Goal: Task Accomplishment & Management: Use online tool/utility

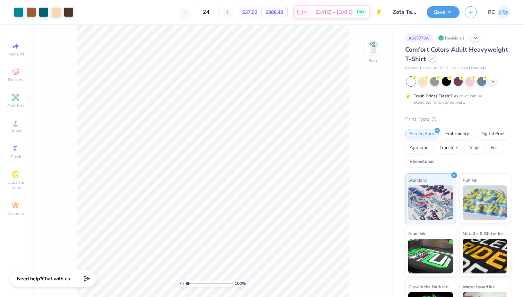
click at [434, 59] on icon at bounding box center [432, 58] width 3 height 3
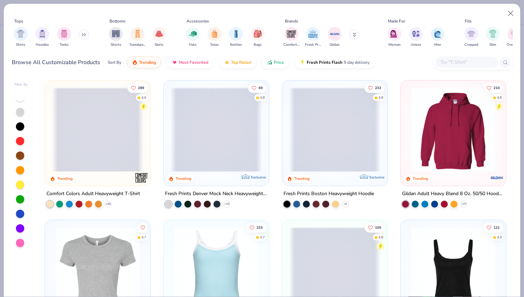
click at [465, 72] on div "Tops Shirts Hoodies Tanks Bottoms Shorts Sweatpants Skirts Accessories Hats Tot…" at bounding box center [262, 39] width 517 height 71
click at [463, 68] on div at bounding box center [467, 62] width 62 height 11
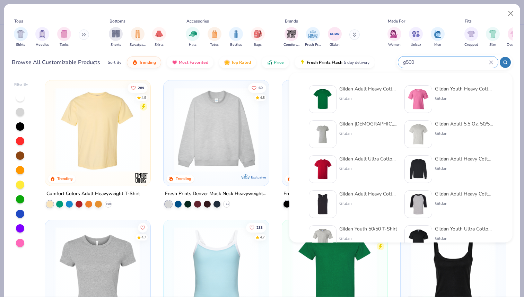
type input "g500"
click at [359, 95] on div "Gildan Adult Heavy Cotton T-Shirt Gildan" at bounding box center [368, 99] width 58 height 28
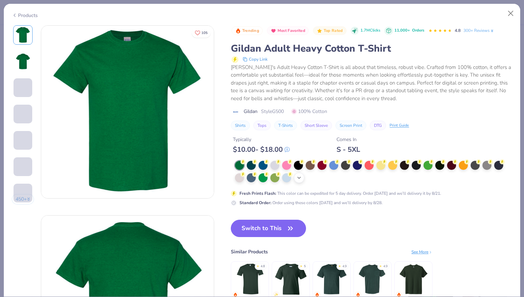
click at [299, 182] on div "+ 22" at bounding box center [299, 178] width 10 height 10
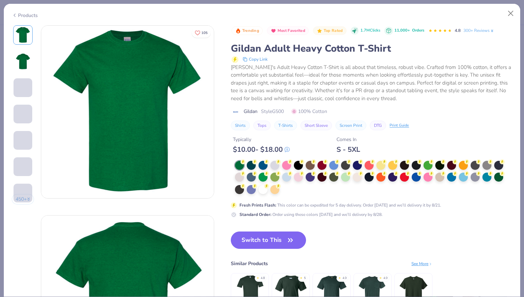
click at [288, 193] on div at bounding box center [371, 178] width 273 height 34
click at [264, 191] on div at bounding box center [263, 188] width 9 height 9
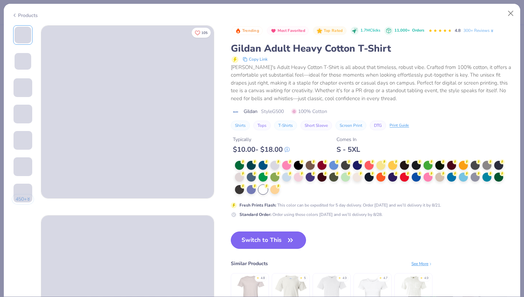
click at [277, 236] on button "Switch to This" at bounding box center [268, 240] width 75 height 17
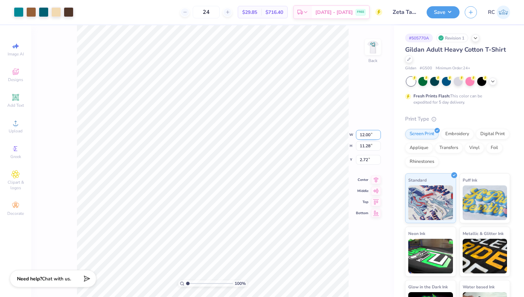
click at [365, 133] on input "12.00" at bounding box center [368, 135] width 25 height 10
click at [361, 160] on input "2.72" at bounding box center [368, 160] width 25 height 10
type input "3.00"
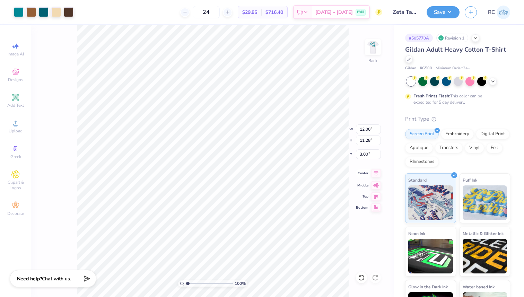
click at [373, 174] on icon at bounding box center [376, 173] width 10 height 8
click at [374, 50] on img at bounding box center [373, 47] width 28 height 28
click at [357, 157] on input "2.85" at bounding box center [368, 160] width 25 height 10
type input "3.00"
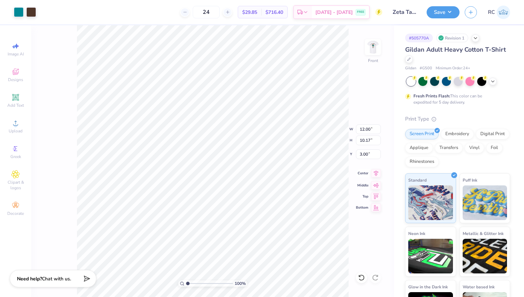
click at [377, 171] on icon at bounding box center [376, 173] width 10 height 8
click at [451, 12] on button "Save" at bounding box center [443, 11] width 33 height 12
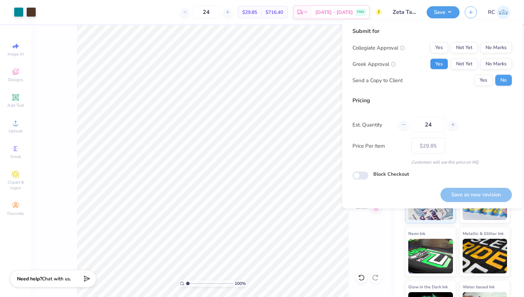
click at [442, 62] on button "Yes" at bounding box center [439, 64] width 18 height 11
click at [504, 44] on button "No Marks" at bounding box center [497, 47] width 32 height 11
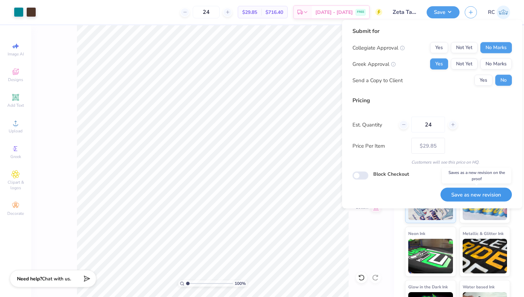
click at [469, 195] on button "Save as new revision" at bounding box center [476, 195] width 71 height 14
type input "$29.85"
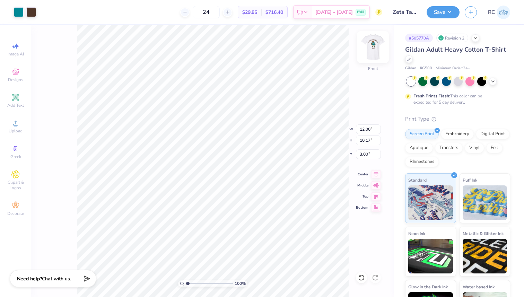
click at [376, 43] on img at bounding box center [373, 47] width 28 height 28
click at [373, 47] on img at bounding box center [373, 47] width 28 height 28
click at [413, 59] on div at bounding box center [409, 59] width 8 height 8
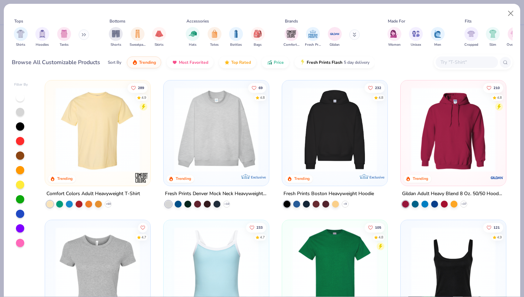
click at [467, 63] on input "text" at bounding box center [466, 62] width 53 height 8
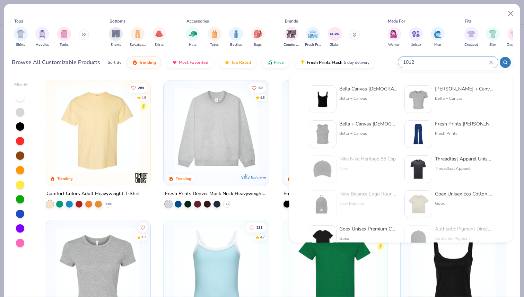
type input "1012"
click at [356, 101] on div "Bella + Canvas" at bounding box center [368, 98] width 58 height 6
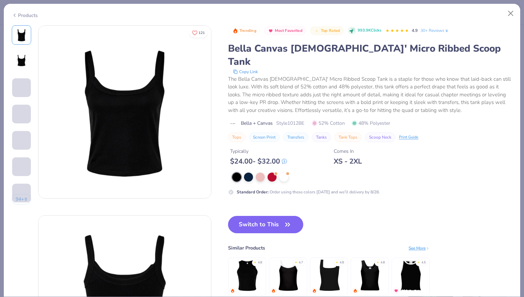
click at [292, 173] on div at bounding box center [368, 177] width 273 height 9
click at [287, 172] on div at bounding box center [283, 176] width 9 height 9
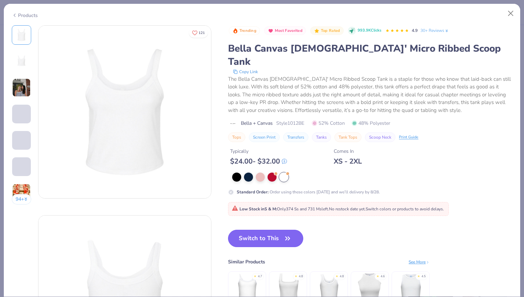
click at [277, 230] on button "Switch to This" at bounding box center [265, 238] width 75 height 17
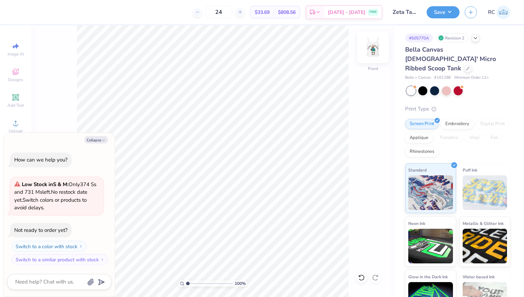
click at [376, 50] on img at bounding box center [373, 47] width 28 height 28
type textarea "x"
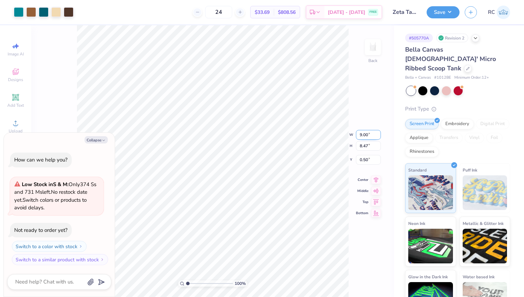
click at [364, 133] on input "9.00" at bounding box center [368, 135] width 25 height 10
type input "7"
type textarea "x"
type input "7.00"
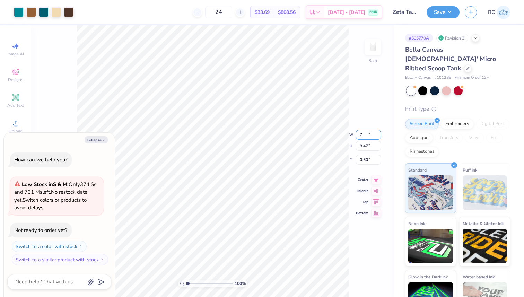
type input "6.58"
type input "1.44"
type textarea "x"
type input "2.00"
type textarea "x"
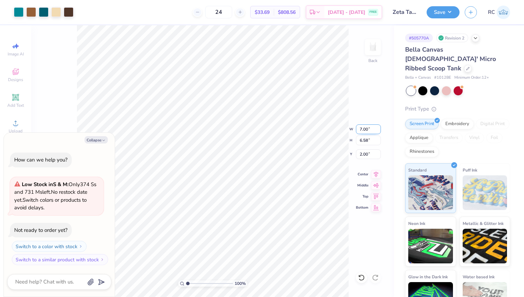
click at [362, 129] on input "7.00" at bounding box center [368, 129] width 25 height 10
type input "6.5"
type textarea "x"
type input "6.50"
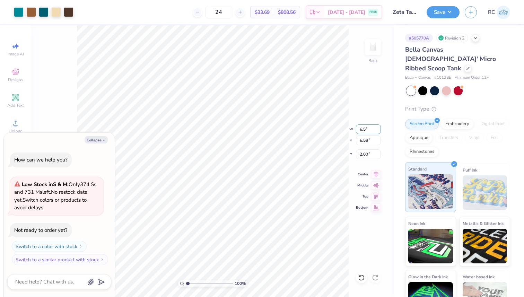
type input "6.11"
type input "2.24"
type textarea "x"
click at [364, 133] on input "6.50" at bounding box center [368, 129] width 25 height 10
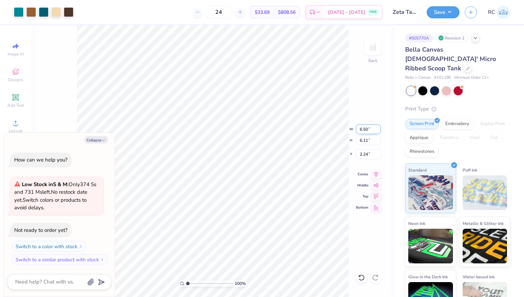
click at [362, 131] on input "6.50" at bounding box center [368, 129] width 25 height 10
type input "7"
type textarea "x"
type input "7.00"
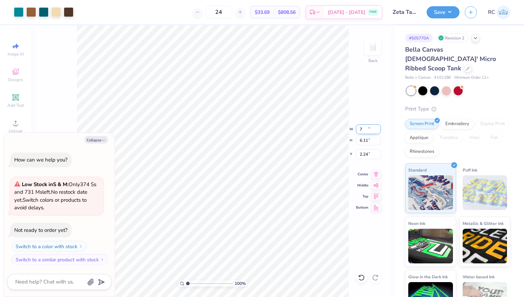
type input "6.58"
type input "2.00"
click at [448, 11] on button "Save" at bounding box center [443, 11] width 33 height 12
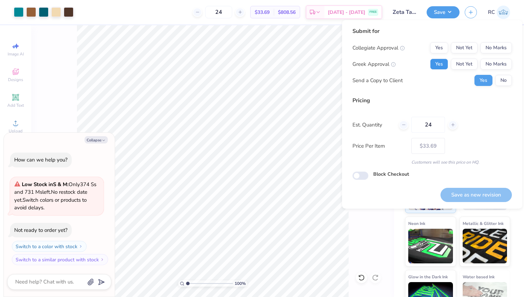
click at [439, 61] on button "Yes" at bounding box center [439, 64] width 18 height 11
click at [497, 65] on button "No Marks" at bounding box center [497, 64] width 32 height 11
click at [446, 62] on button "Yes" at bounding box center [439, 64] width 18 height 11
click at [467, 63] on button "Not Yet" at bounding box center [464, 64] width 27 height 11
click at [488, 47] on button "No Marks" at bounding box center [497, 47] width 32 height 11
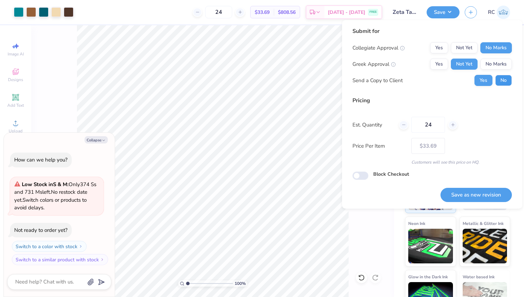
click at [502, 76] on button "No" at bounding box center [504, 80] width 17 height 11
type textarea "x"
click at [477, 194] on button "Save as new revision" at bounding box center [476, 195] width 71 height 14
type input "$33.69"
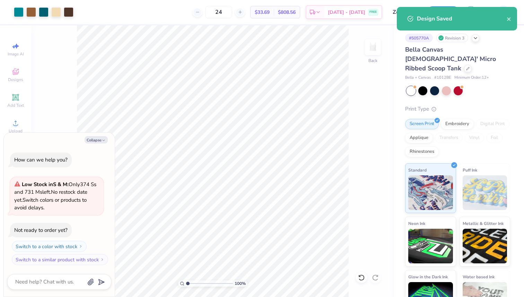
type textarea "x"
